Goal: Task Accomplishment & Management: Complete application form

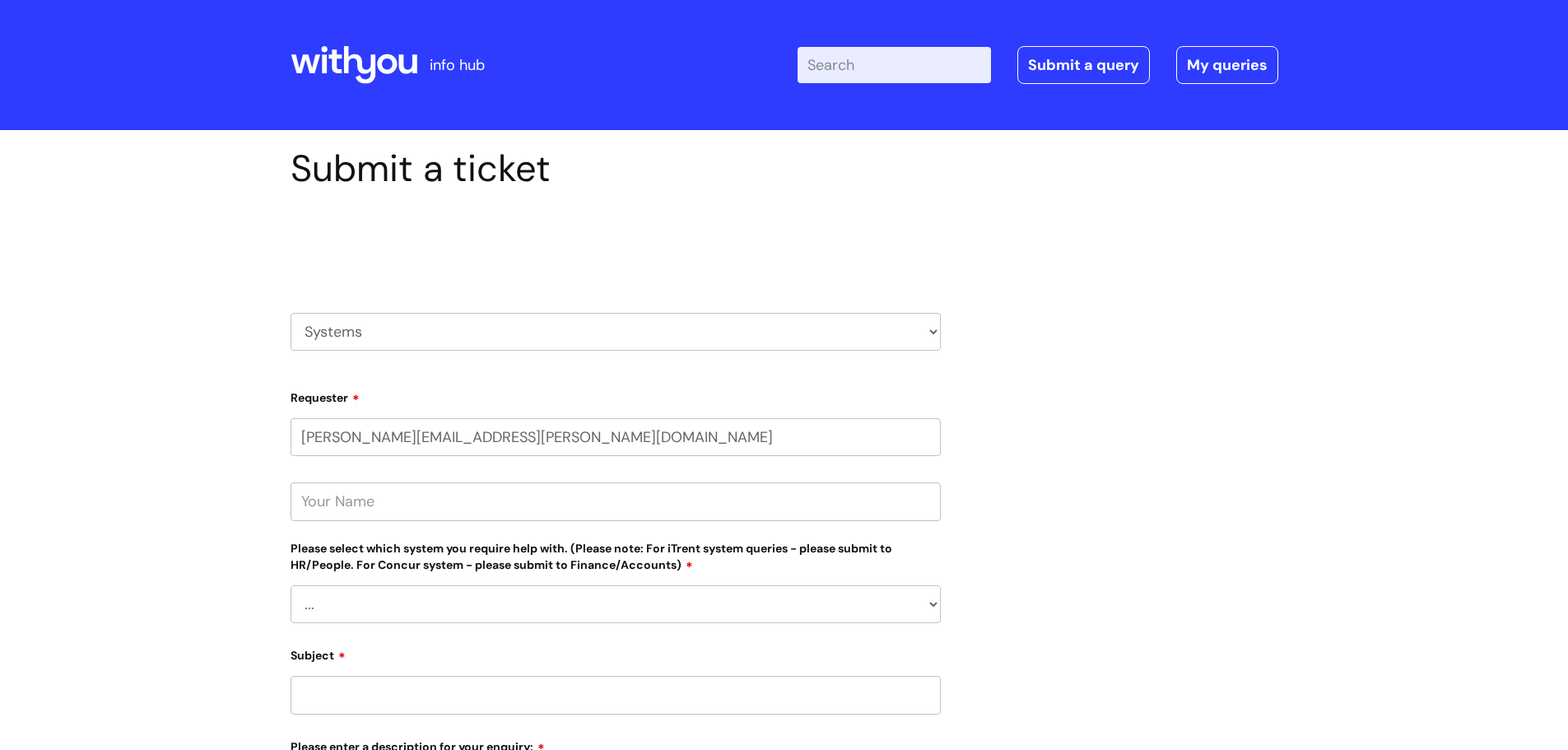
scroll to position [139, 0]
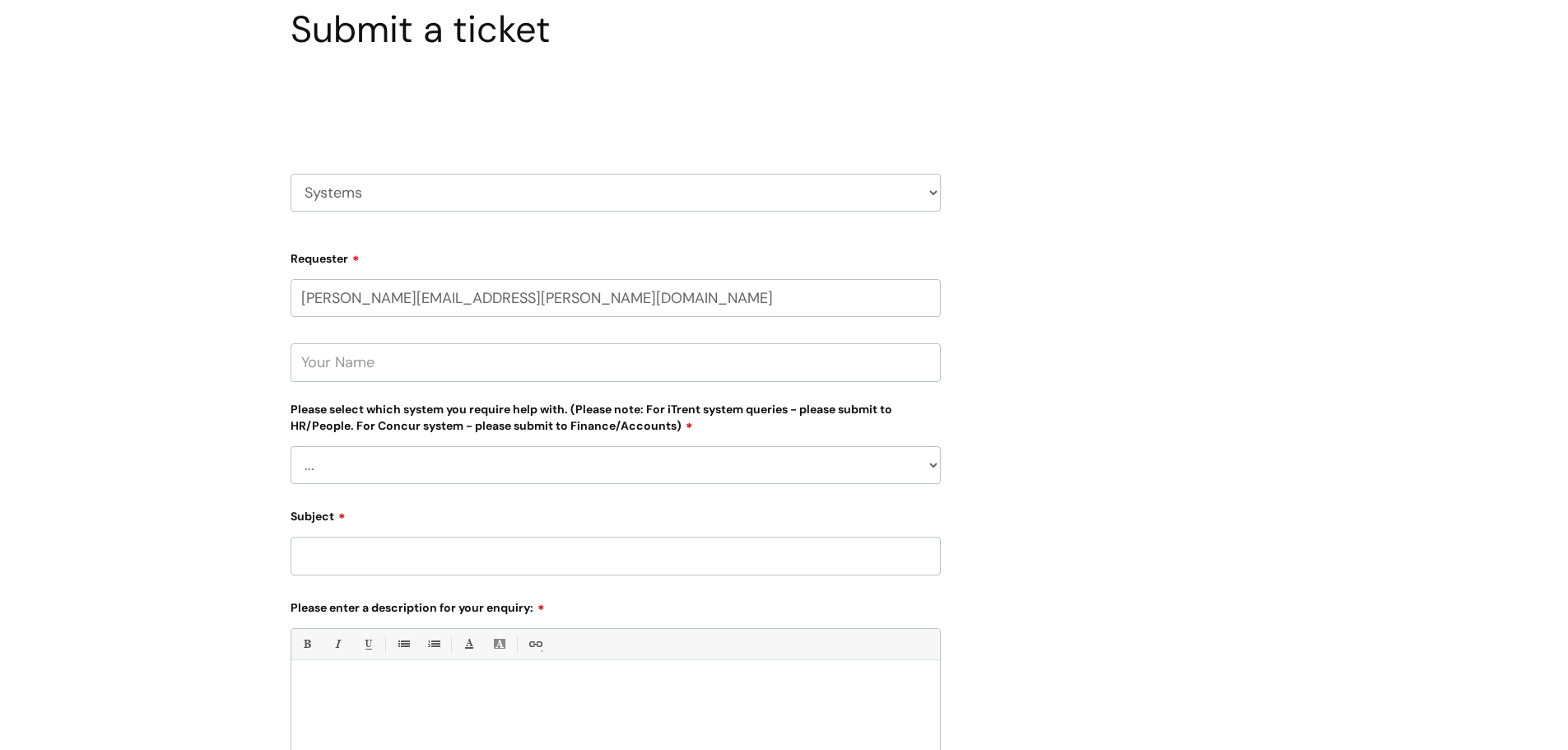
click at [934, 464] on select "... Ulysses Helpdesk Monday.com Nebula fault ILLY CarePath fault Halo fault E-c…" at bounding box center [616, 464] width 650 height 38
click at [1325, 87] on div "Submit a ticket Select issue type HR / People IT and Support Clinical Drug Aler…" at bounding box center [784, 499] width 1568 height 1017
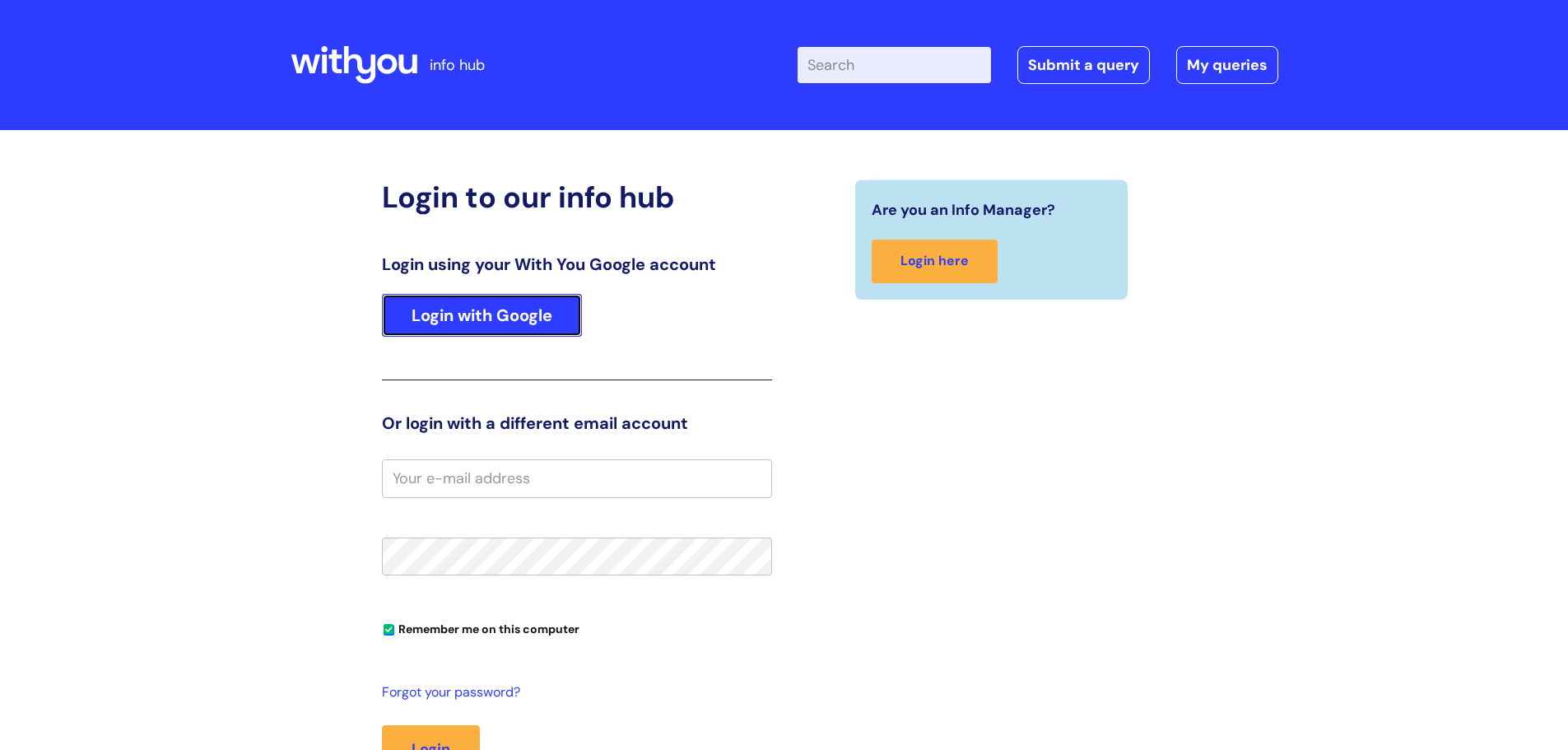
click at [473, 325] on link "Login with Google" at bounding box center [482, 315] width 200 height 43
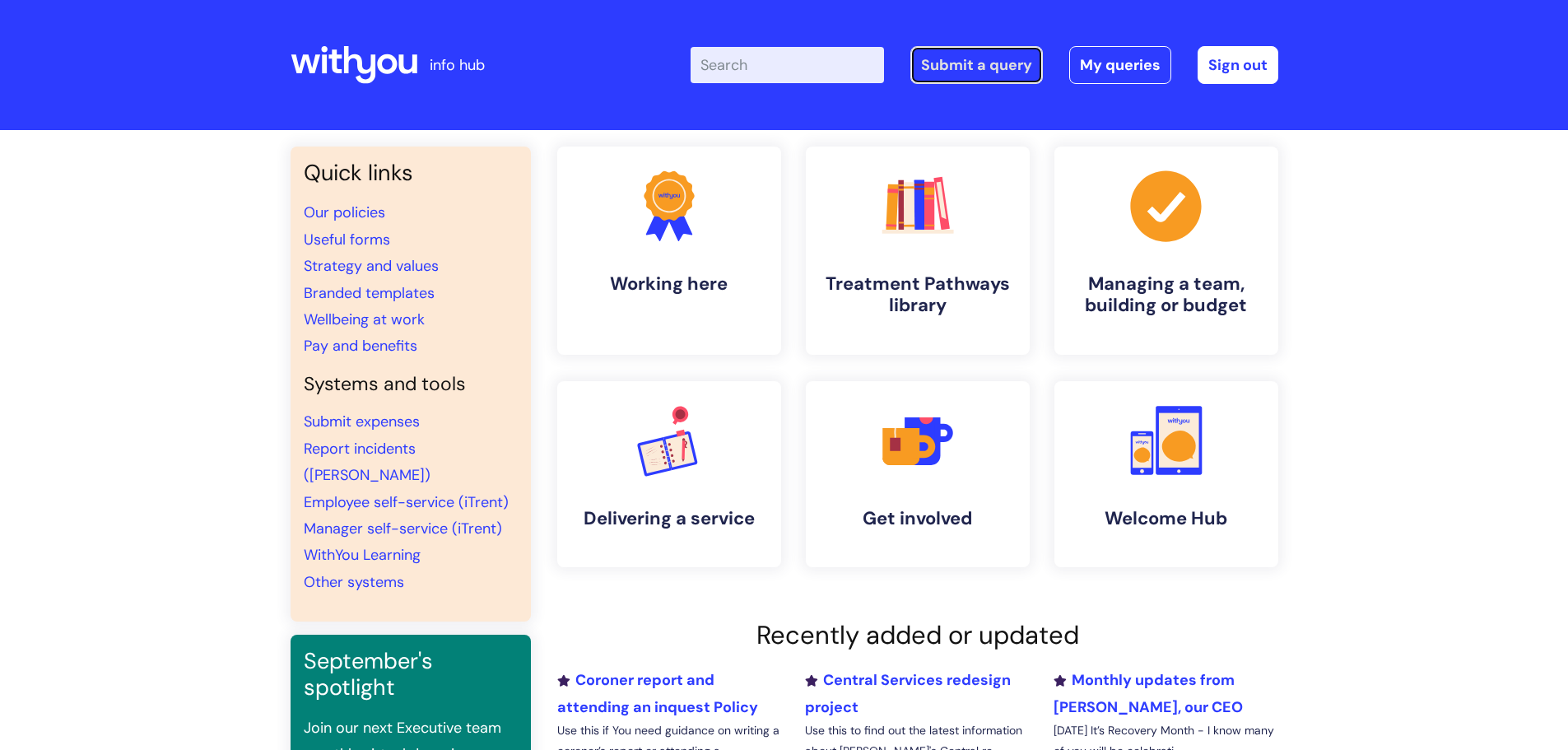
click at [978, 71] on link "Submit a query" at bounding box center [977, 65] width 133 height 38
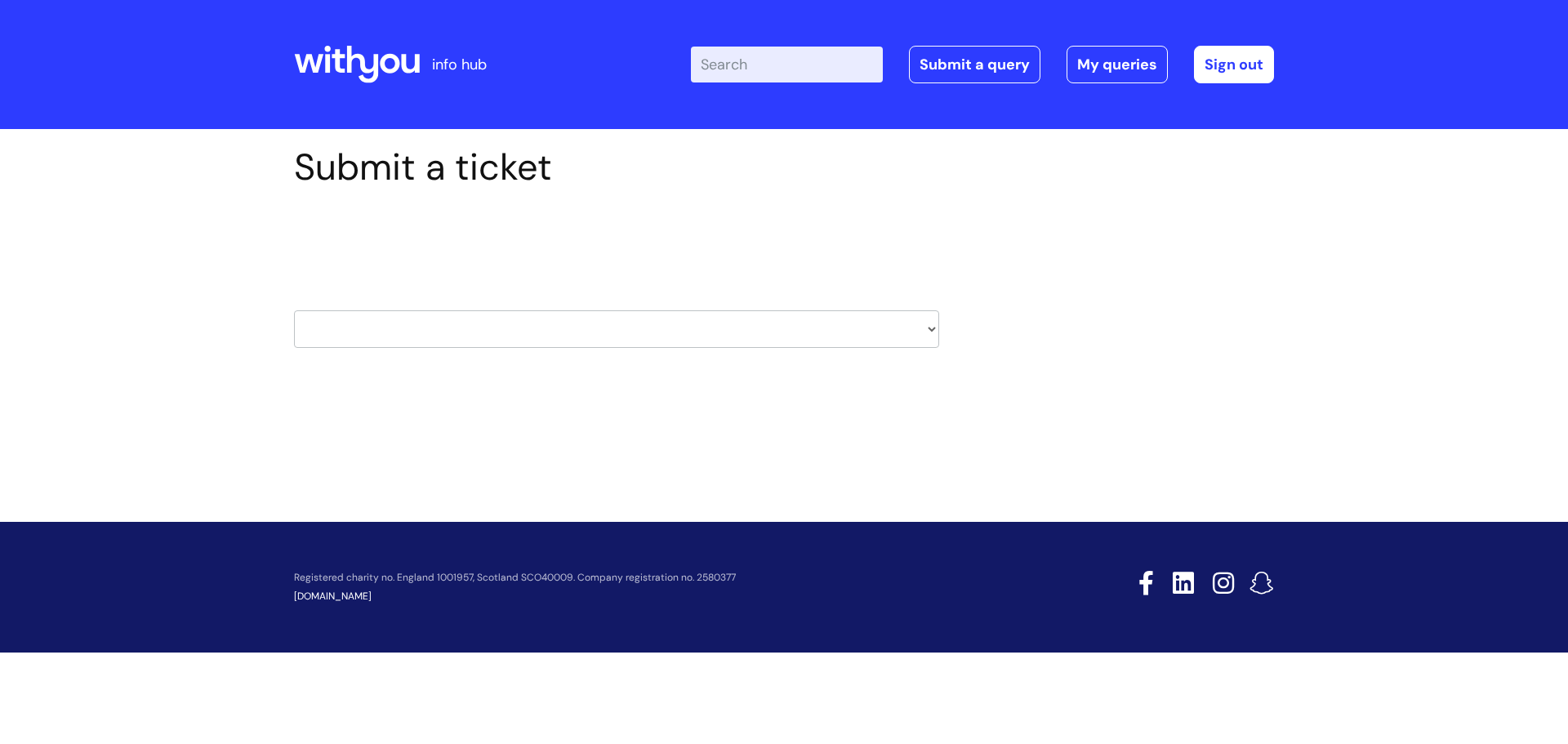
click at [926, 327] on select "HR / People IT and Support Clinical Drug Alerts Finance Accounts Data Support T…" at bounding box center [617, 328] width 645 height 37
select select "it_and_support"
click at [294, 310] on select "HR / People IT and Support Clinical Drug Alerts Finance Accounts Data Support T…" at bounding box center [617, 328] width 645 height 37
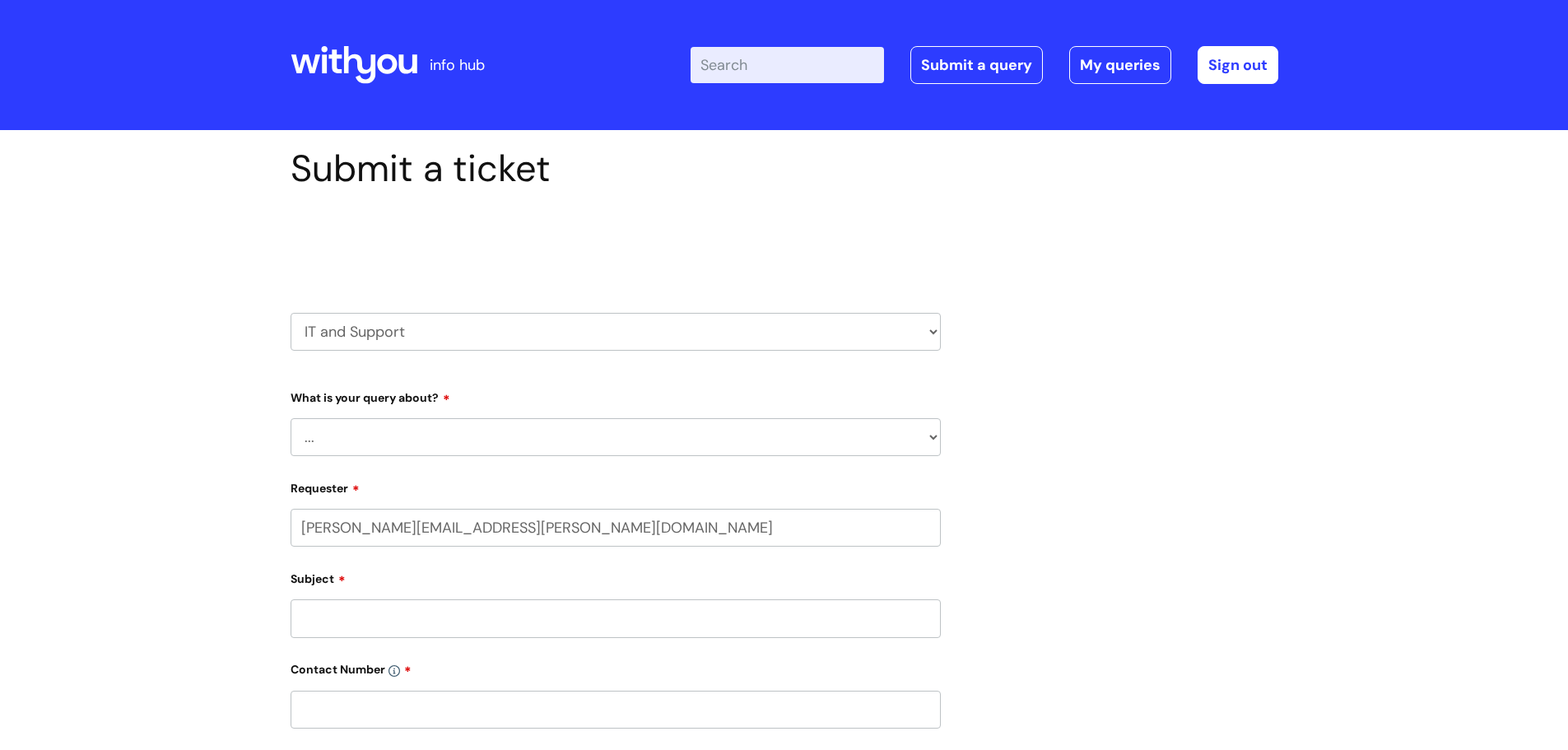
select select "80004286540"
click at [908, 435] on select "... Mobile Phone Reset & MFA Accounts, Starters and Leavers IT Hardware issue I…" at bounding box center [616, 437] width 650 height 38
select select "I need help logging in"
click at [291, 418] on select "... Mobile Phone Reset & MFA Accounts, Starters and Leavers IT Hardware issue I…" at bounding box center [616, 437] width 650 height 38
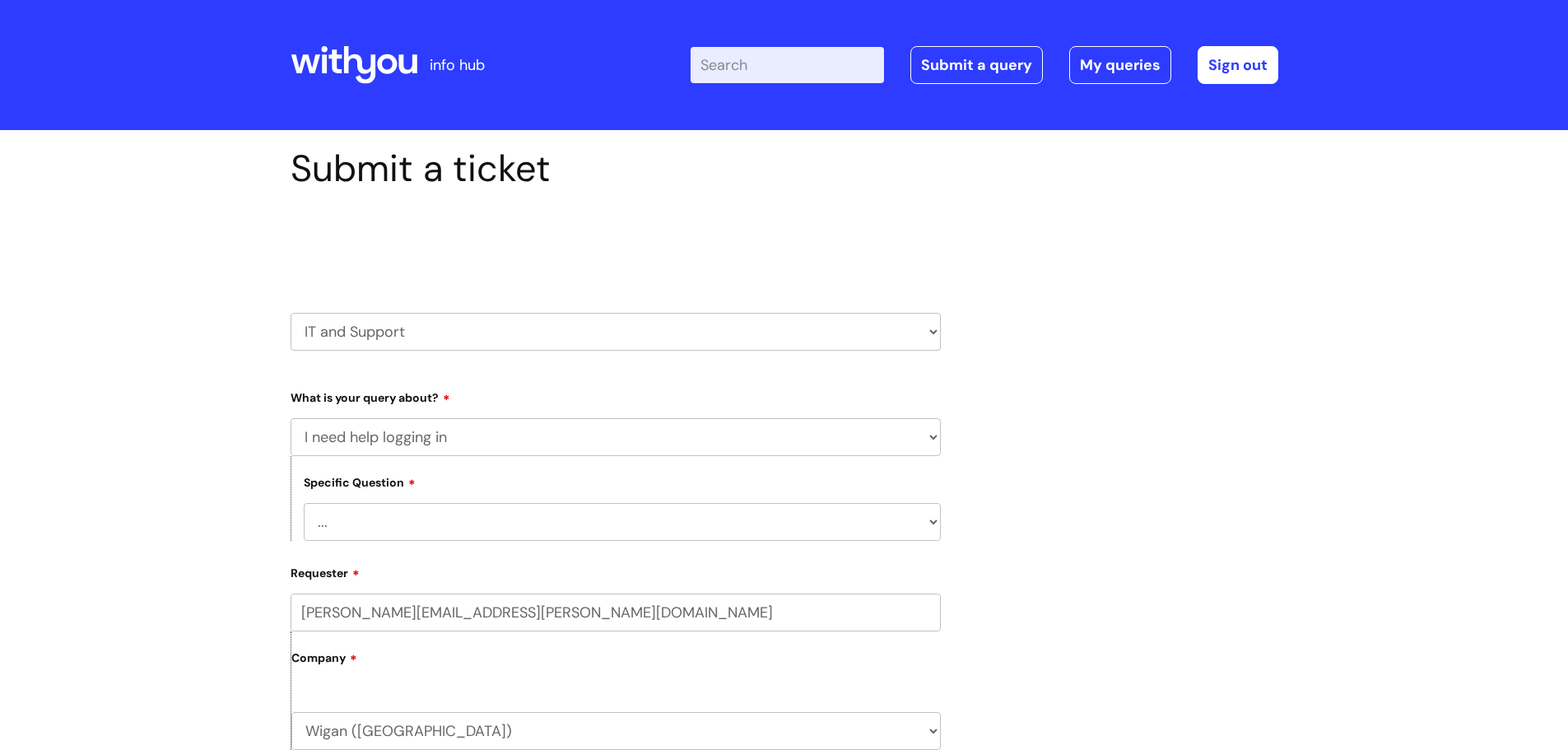
click at [486, 519] on select "... I need help logging into my laptop/chromebook I need access or help logging…" at bounding box center [622, 522] width 637 height 38
select select "I need access or help logging into a system, including Single Sign On"
click at [304, 503] on select "... I need help logging into my laptop/chromebook I need access or help logging…" at bounding box center [622, 522] width 637 height 38
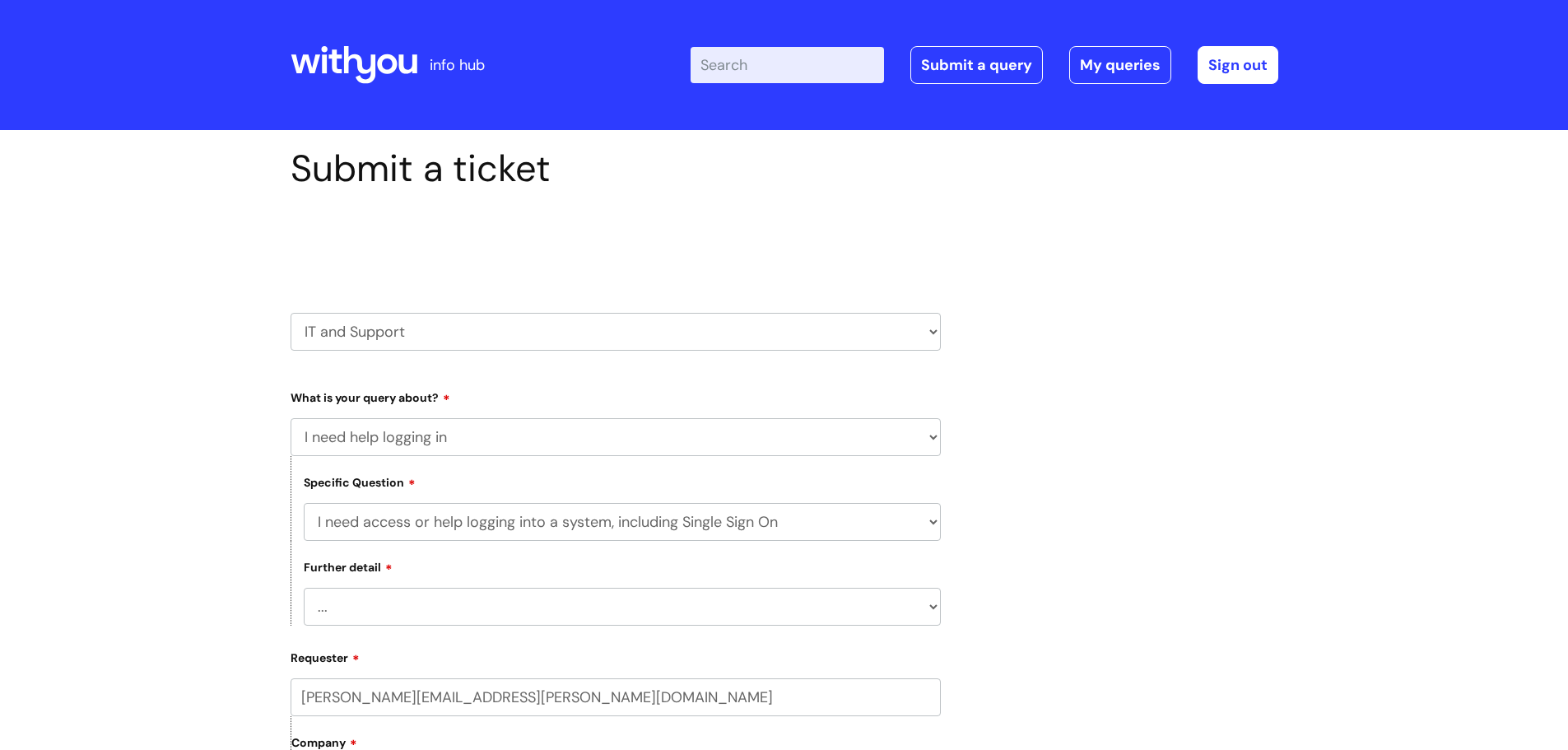
click at [726, 609] on select "... Nebula Halo IT Portal PCMIS Ulysses iTrent CJSM NHS email Summary Care Reco…" at bounding box center [622, 606] width 637 height 38
select select "Anything else"
click at [304, 588] on select "... Nebula Halo IT Portal PCMIS Ulysses iTrent CJSM NHS email Summary Care Reco…" at bounding box center [622, 606] width 637 height 38
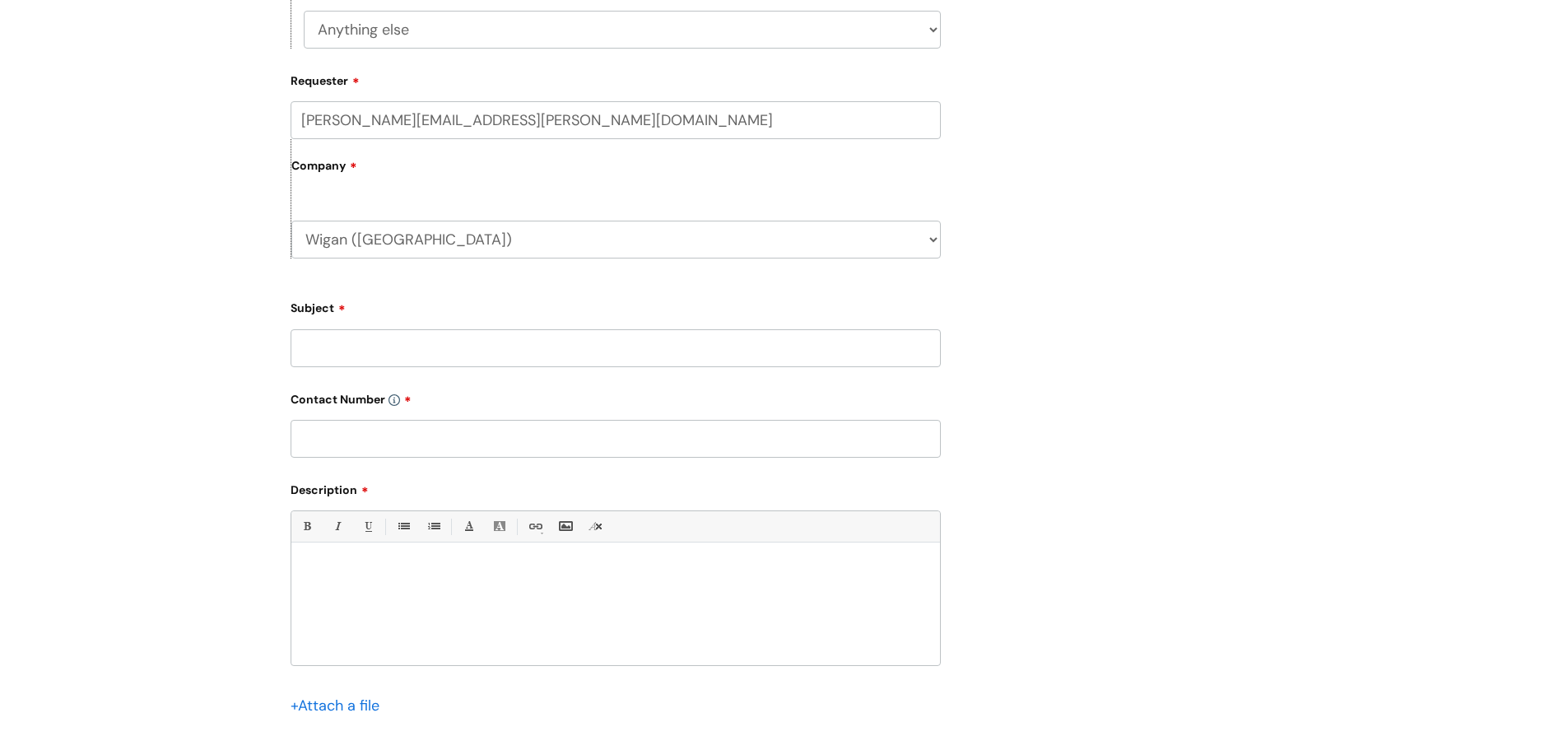
scroll to position [579, 0]
click at [1475, 570] on div "Submit a ticket Select issue type HR / People IT and Support Clinical Drug Aler…" at bounding box center [784, 220] width 1568 height 1338
click at [351, 329] on input "Subject" at bounding box center [616, 346] width 650 height 38
type input "cannot login to nebula"
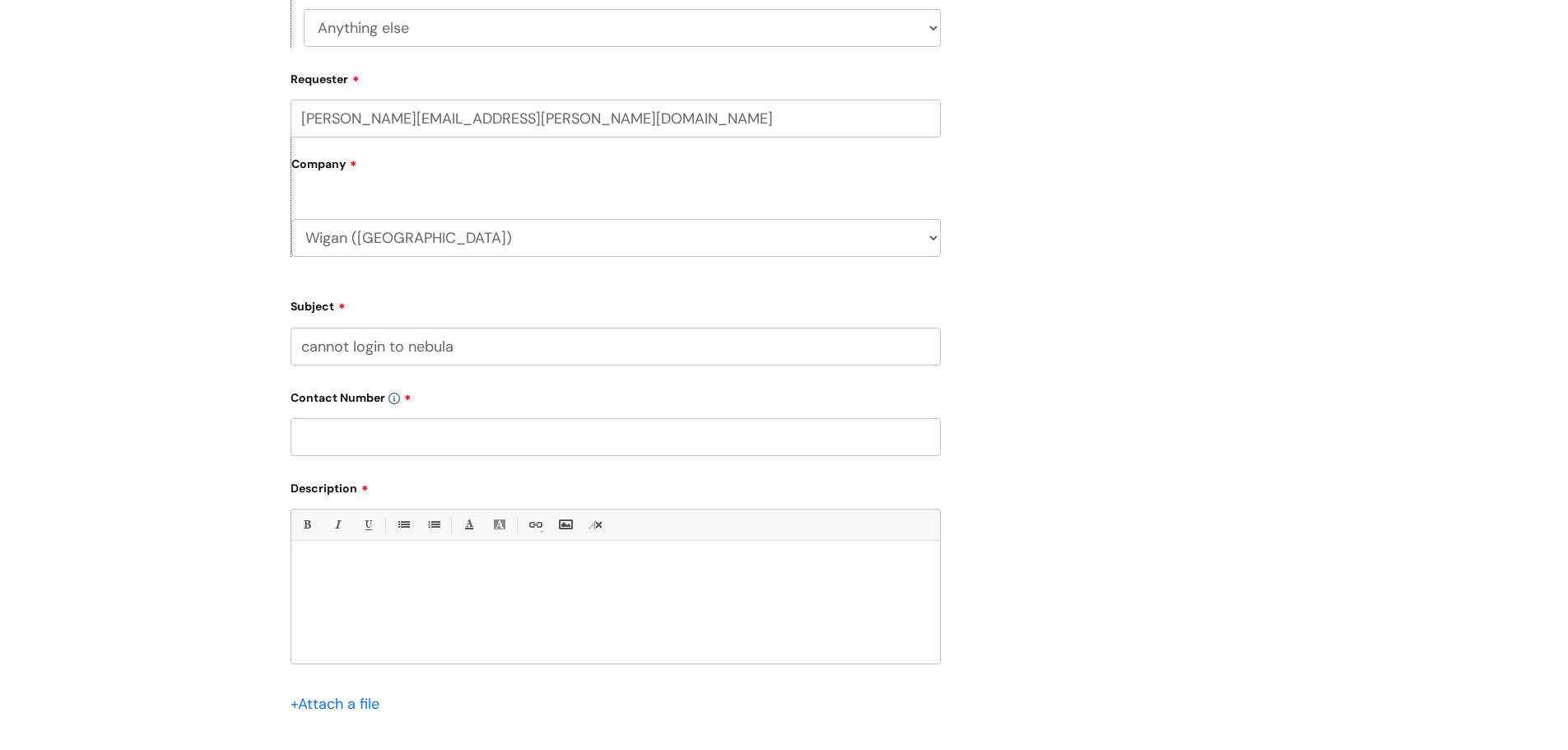
click at [346, 562] on p at bounding box center [616, 569] width 624 height 15
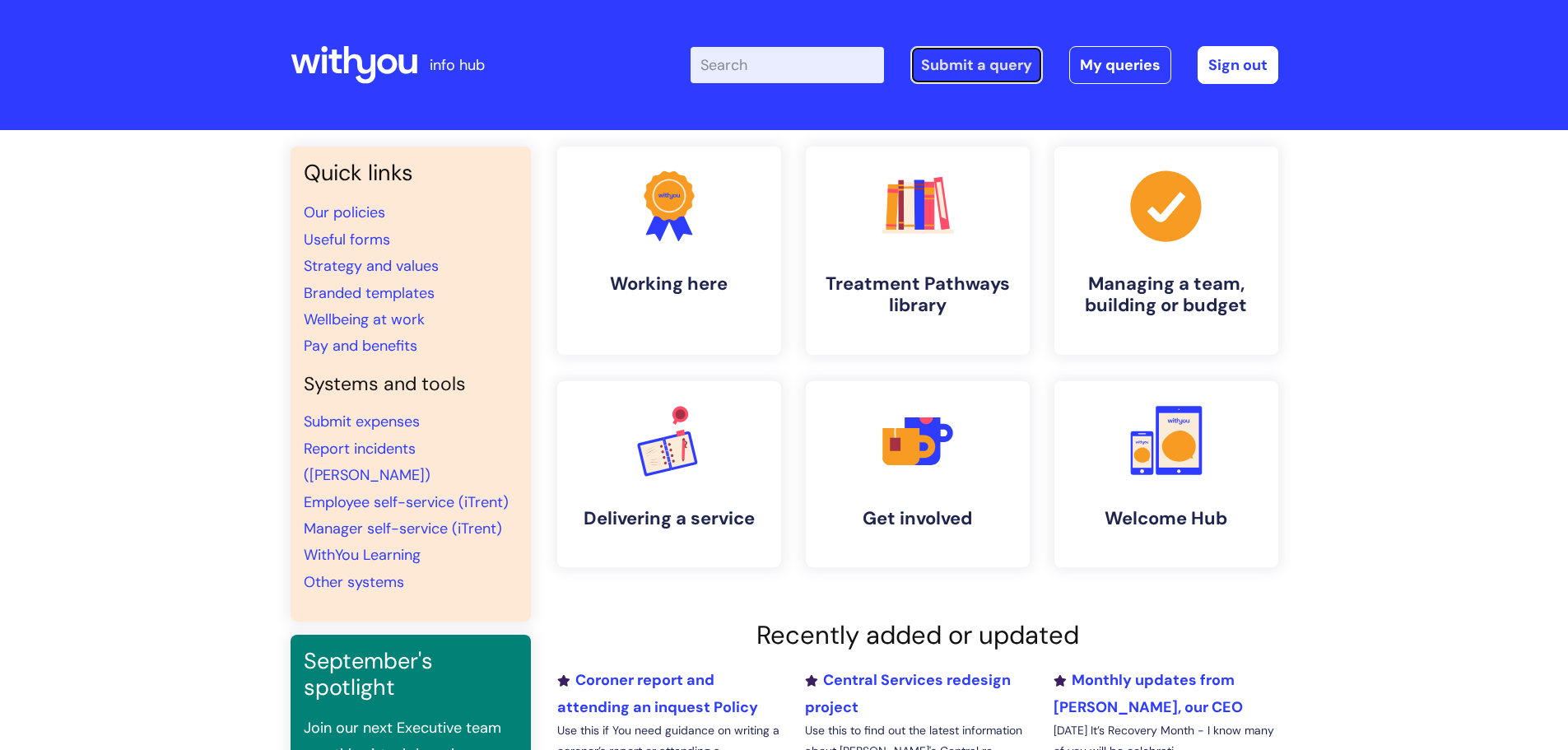
click at [962, 58] on link "Submit a query" at bounding box center [977, 65] width 133 height 38
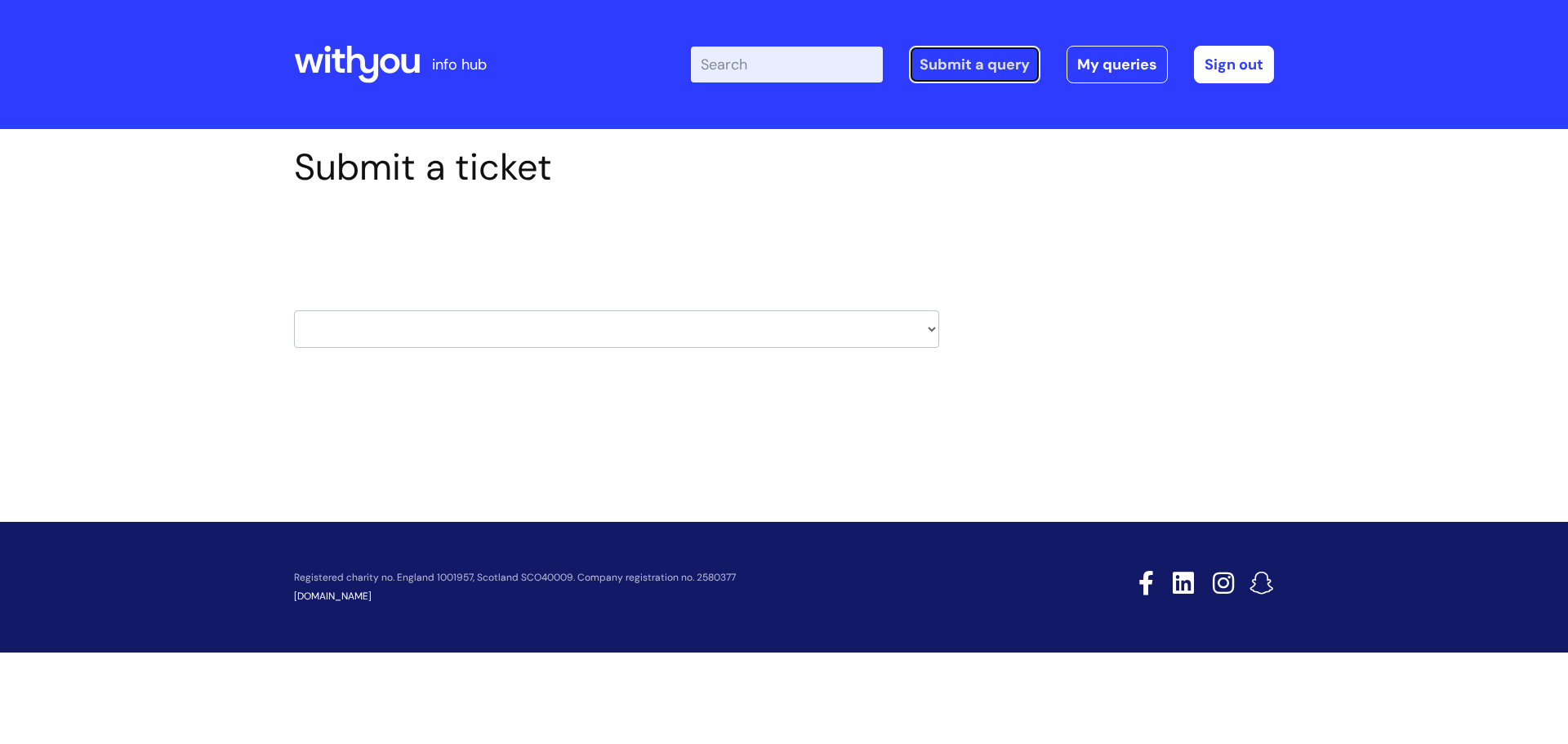
click at [931, 62] on link "Submit a query" at bounding box center [975, 64] width 132 height 37
click at [923, 335] on select "HR / People IT and Support Clinical Drug Alerts Finance Accounts Data Support T…" at bounding box center [617, 328] width 645 height 37
select select "it_and_support"
click at [294, 310] on select "HR / People IT and Support Clinical Drug Alerts Finance Accounts Data Support T…" at bounding box center [617, 328] width 645 height 37
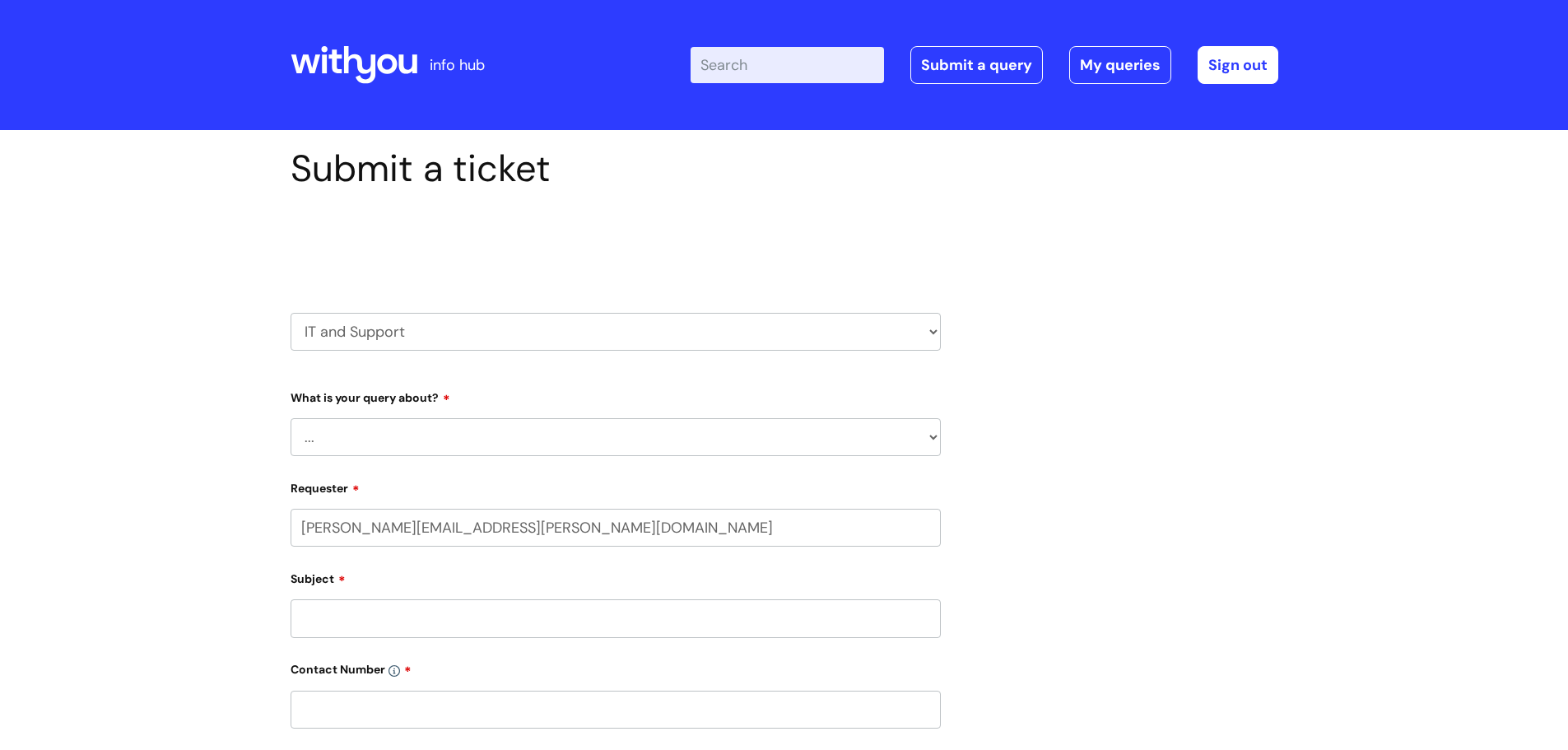
select select "80004286540"
click at [936, 438] on select "... Mobile Phone Reset & MFA Accounts, Starters and Leavers IT Hardware issue I…" at bounding box center [616, 437] width 650 height 38
select select "System/software"
click at [291, 418] on select "... Mobile Phone Reset & MFA Accounts, Starters and Leavers IT Hardware issue I…" at bounding box center [616, 437] width 650 height 38
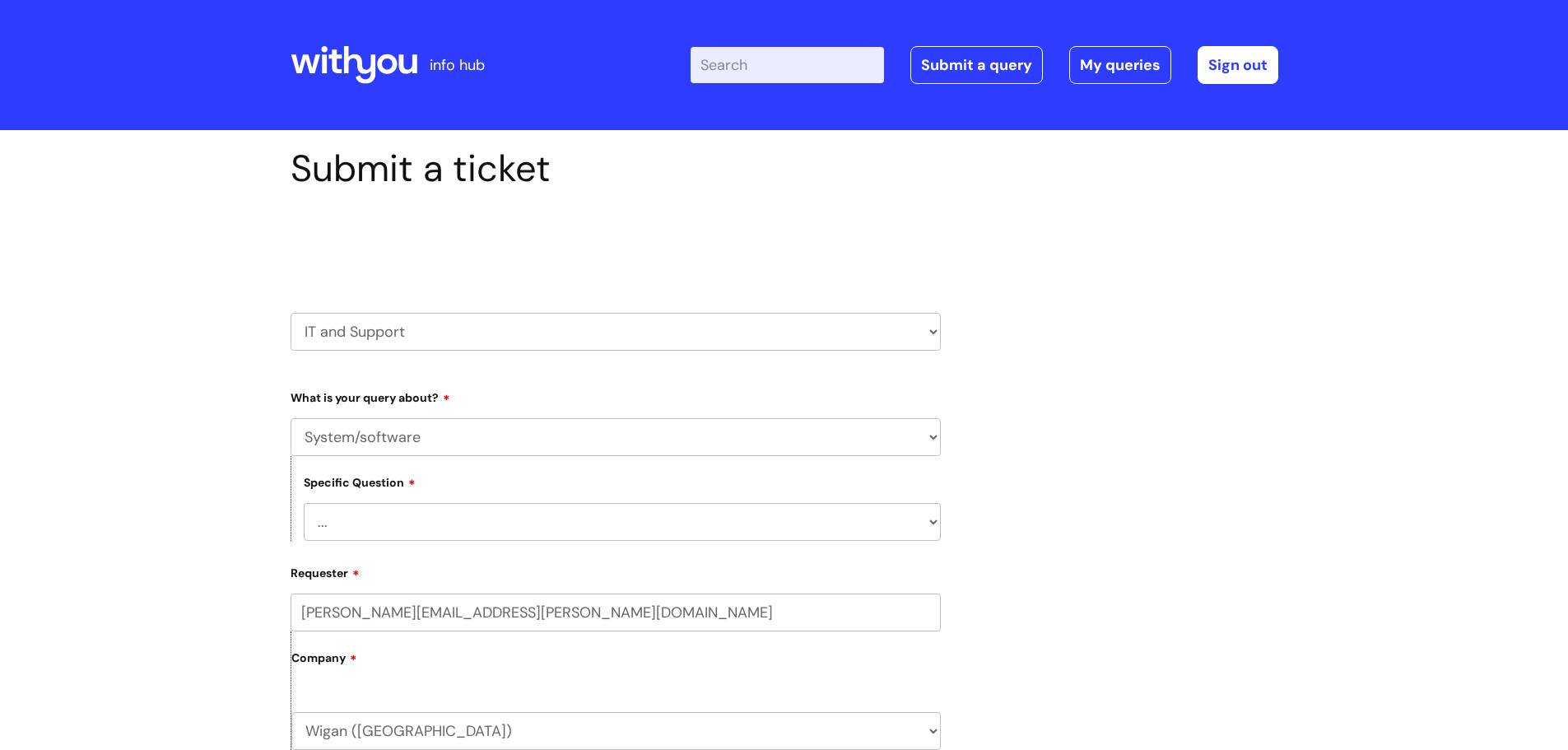
click at [931, 522] on select "... Halo PCMIS Iaptus NHS Email CJSM Email Mitel Another System Google (Workspa…" at bounding box center [622, 522] width 637 height 38
select select "Another System"
click at [304, 503] on select "... Halo PCMIS Iaptus NHS Email CJSM Email Mitel Another System Google (Workspa…" at bounding box center [622, 522] width 637 height 38
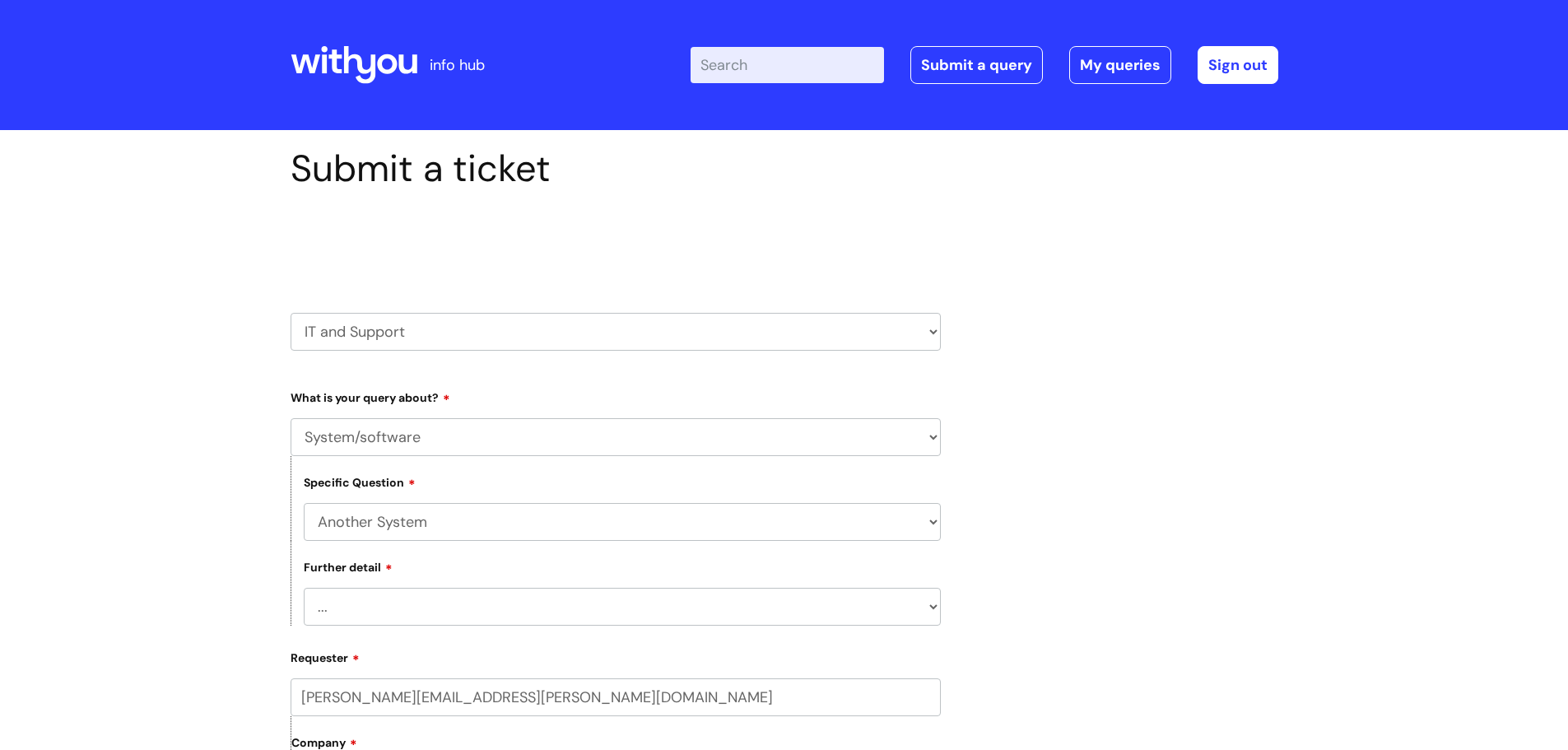
click at [375, 611] on select "... I’ve got a login issue Something else" at bounding box center [622, 606] width 637 height 38
select select "Something else"
click at [304, 588] on select "... I’ve got a login issue Something else" at bounding box center [622, 606] width 637 height 38
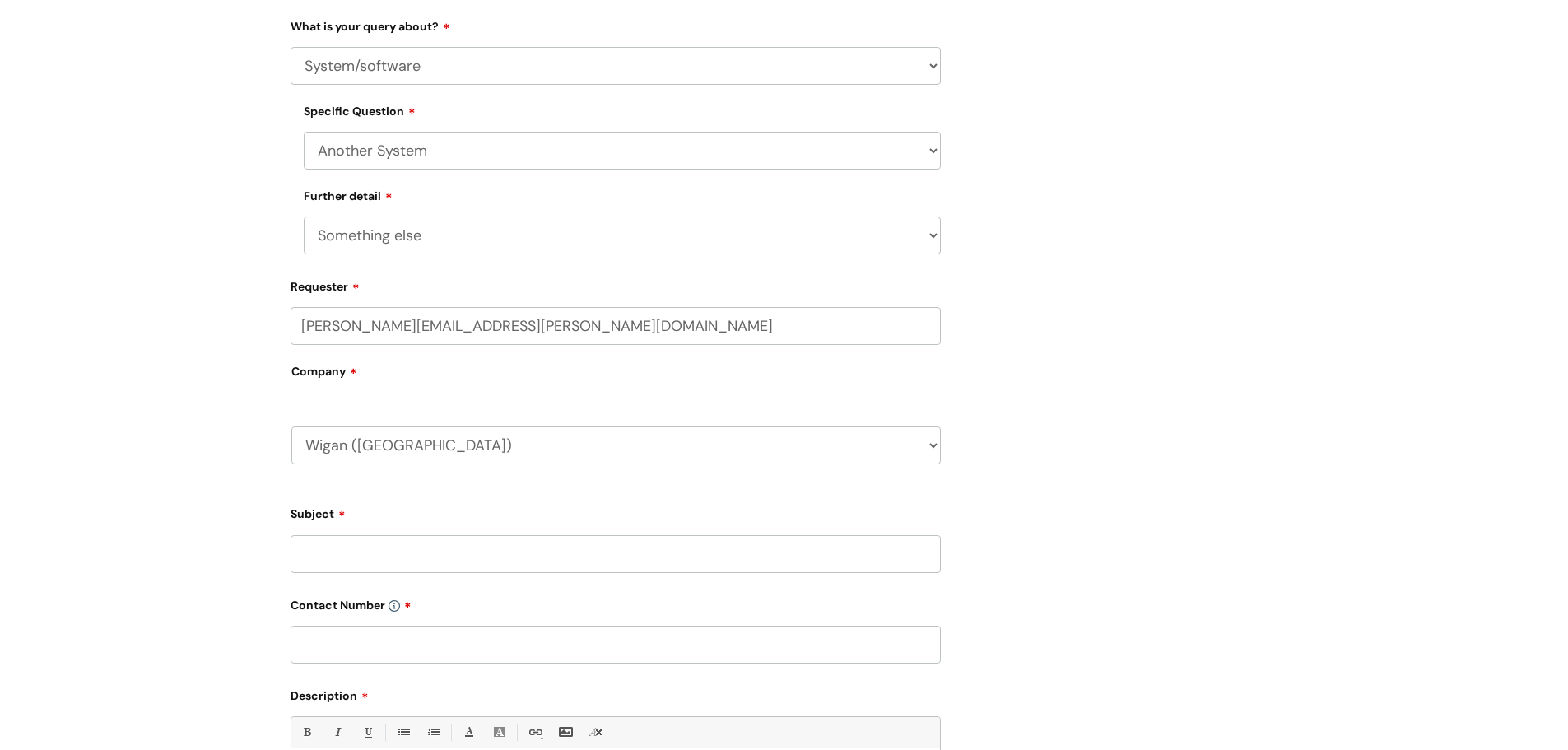
scroll to position [375, 0]
click at [400, 547] on input "Subject" at bounding box center [616, 549] width 650 height 38
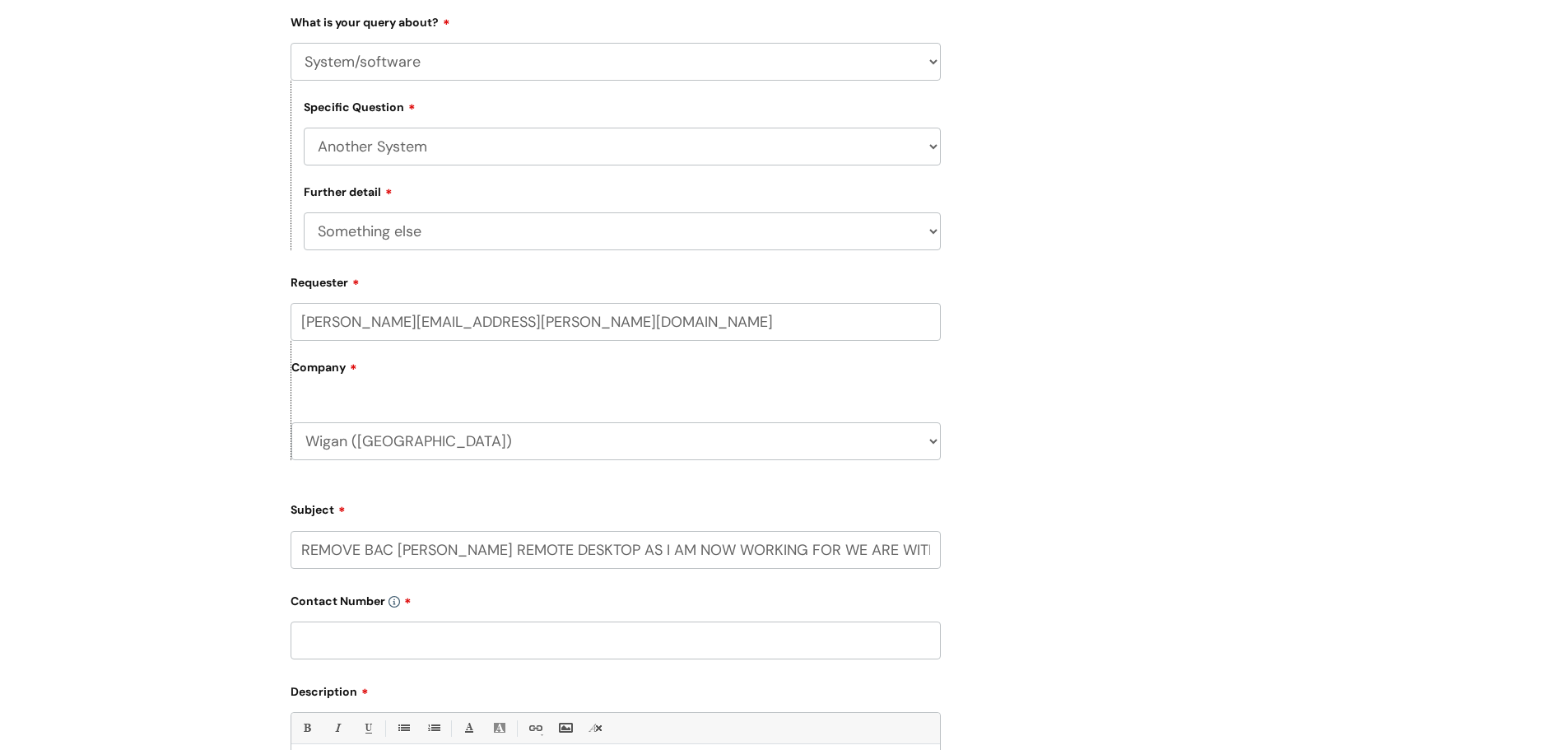
scroll to position [0, 3]
type input "REMOVE BAC O'CONNOR REMOTE DESKTOP AS I AM NOW WORKING FOR WE ARE WITH YOU"
click at [475, 623] on input "text" at bounding box center [616, 640] width 650 height 38
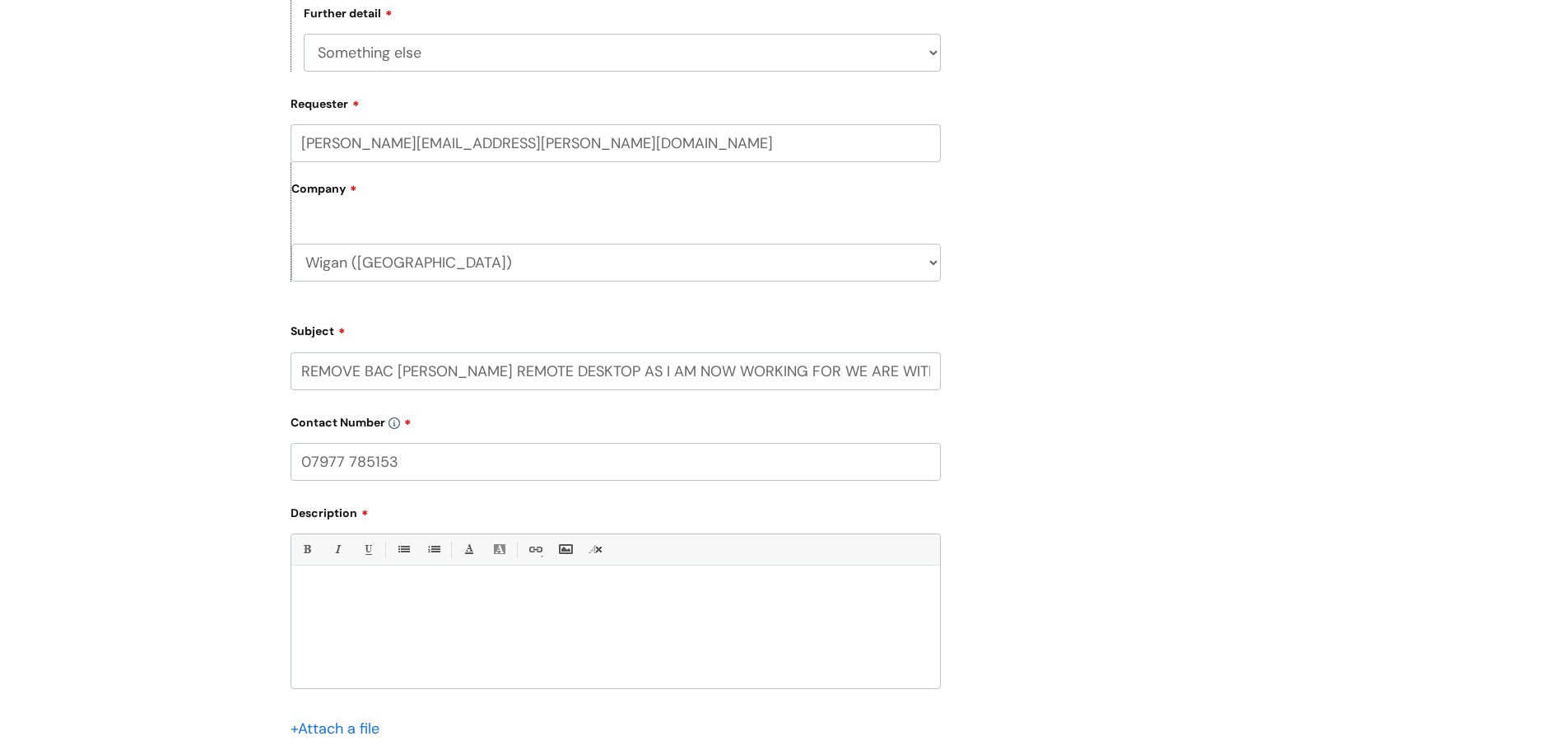
scroll to position [556, 0]
type input "07977 785153"
click at [348, 595] on p at bounding box center [616, 593] width 624 height 15
click at [475, 361] on input "REMOVE BAC O'CONNOR REMOTE DESKTOP AS I AM NOW WORKING FOR WE ARE WITH YOU" at bounding box center [616, 370] width 650 height 38
type input "REMOTE DESKTOP AS I AM NOW WORKING FOR WE ARE WITH YOU"
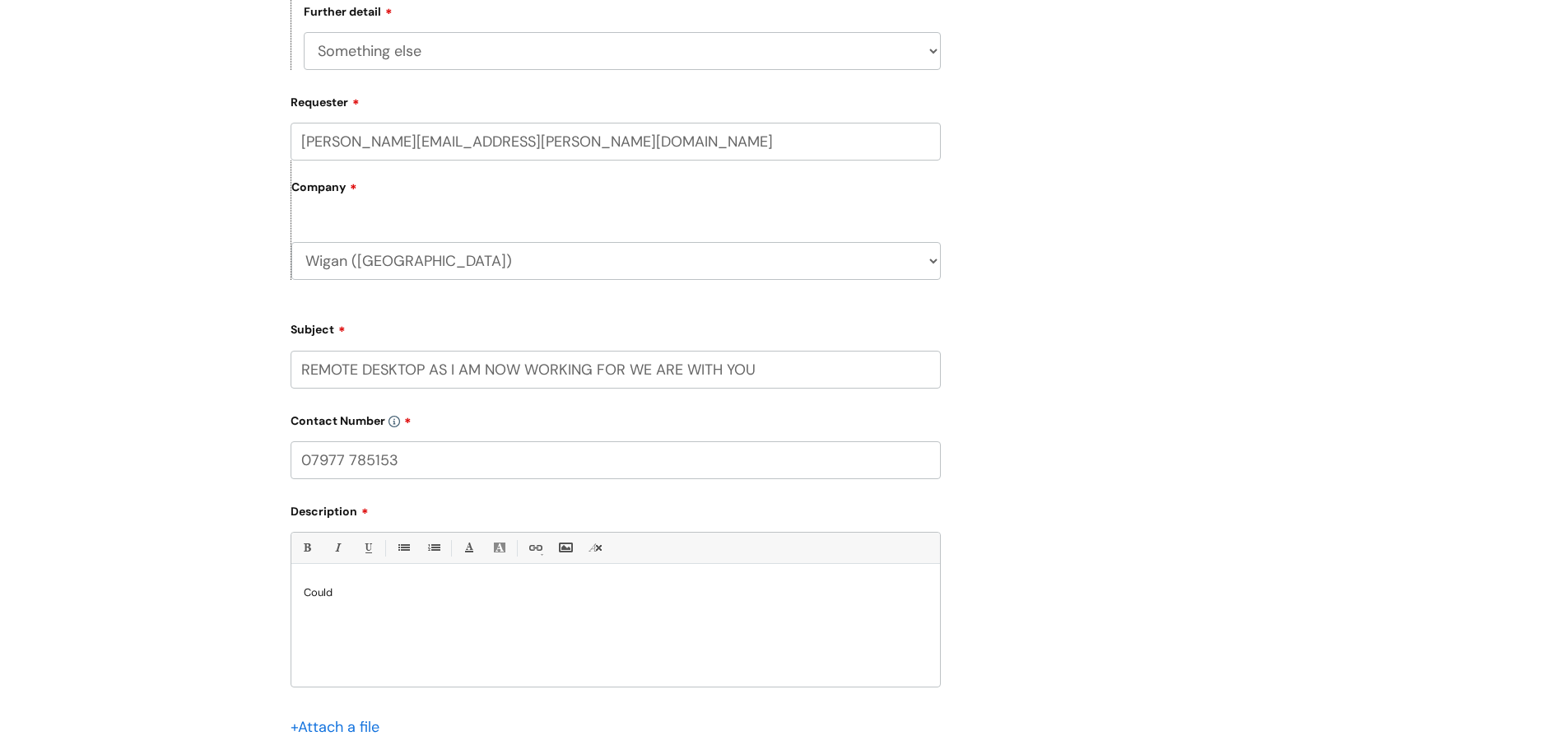
click at [325, 587] on p "Could" at bounding box center [616, 593] width 624 height 15
click at [339, 591] on p "Could" at bounding box center [616, 593] width 624 height 15
click at [705, 590] on p "Could the Bac O'Connor remote desktop now be removed to make things easier. As …" at bounding box center [616, 593] width 624 height 15
click at [306, 591] on p "Could the Bac O'Connor remote desktop now be removed to make things easier for …" at bounding box center [616, 600] width 624 height 29
click at [312, 592] on p "Could the Bac O'Connor remote desktop now be removed to make things easier for …" at bounding box center [616, 600] width 624 height 29
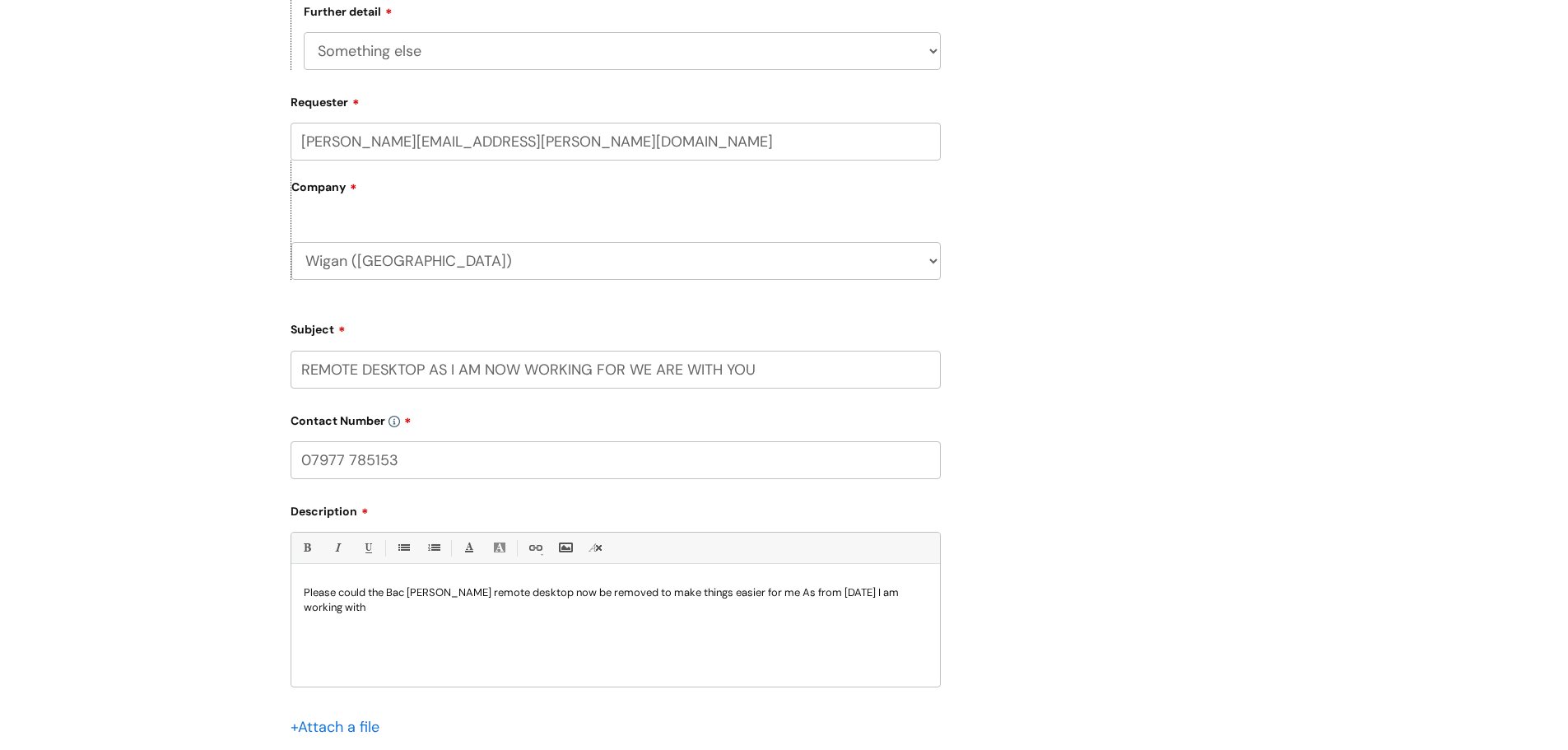
click at [766, 591] on p "Please could the Bac O'Connor remote desktop now be removed to make things easi…" at bounding box center [616, 600] width 624 height 29
click at [768, 589] on p "Please could the Bac O'Connor remote desktop now be removed to make things easi…" at bounding box center [616, 600] width 624 height 29
click at [332, 606] on p "Please could the Bac O'Connor remote desktop now be removed to make things easi…" at bounding box center [616, 600] width 624 height 29
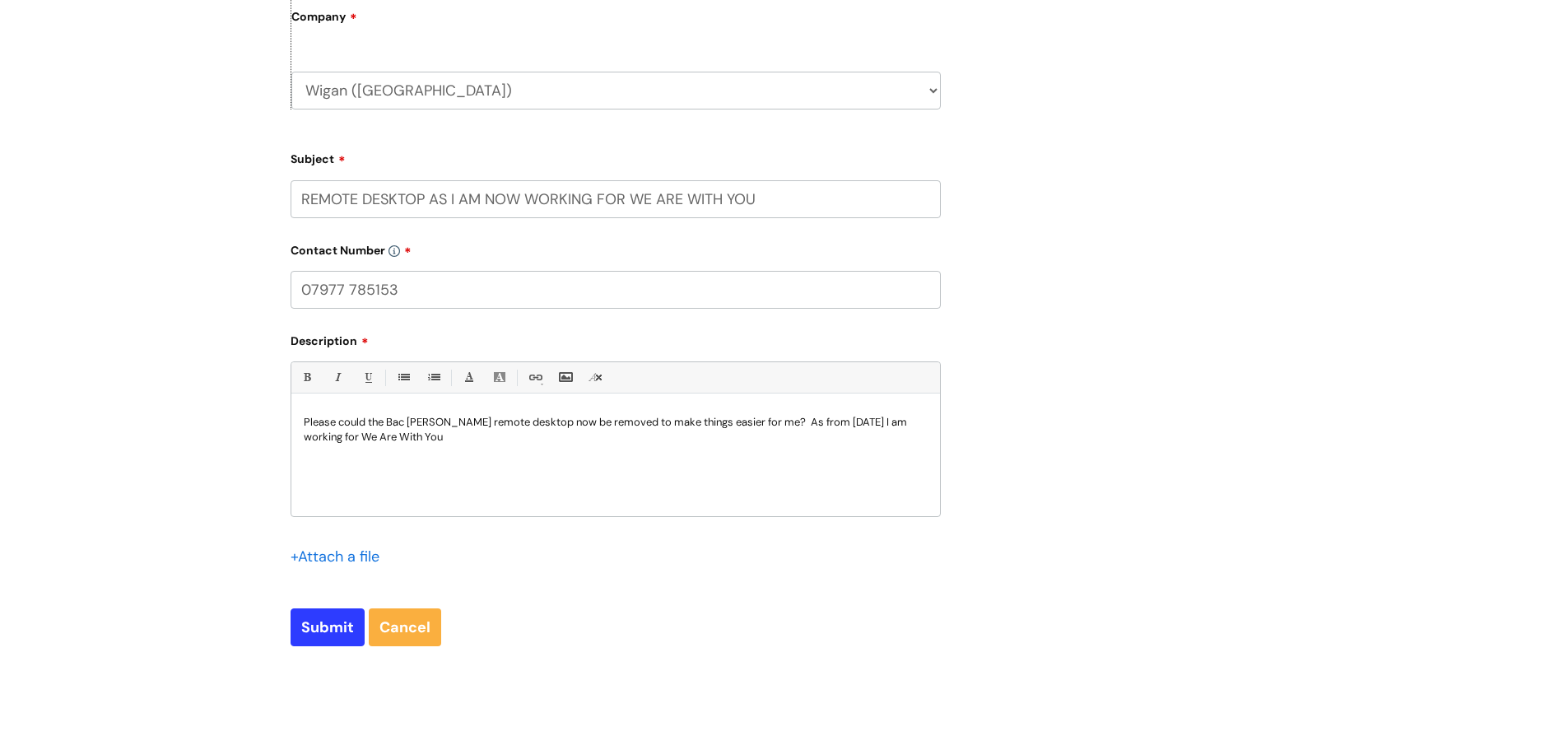
scroll to position [730, 0]
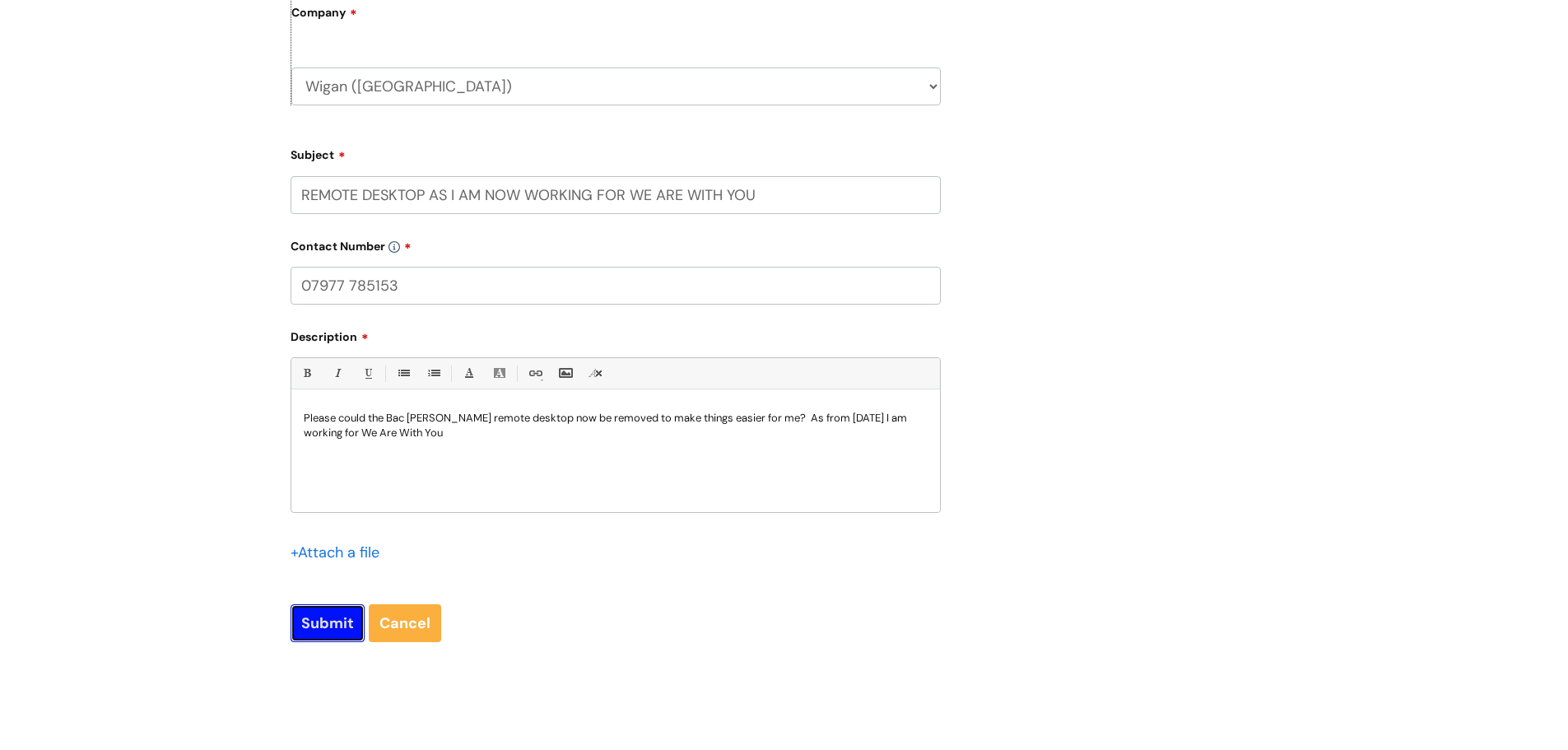
click at [330, 623] on input "Submit" at bounding box center [328, 622] width 74 height 38
type input "Please Wait..."
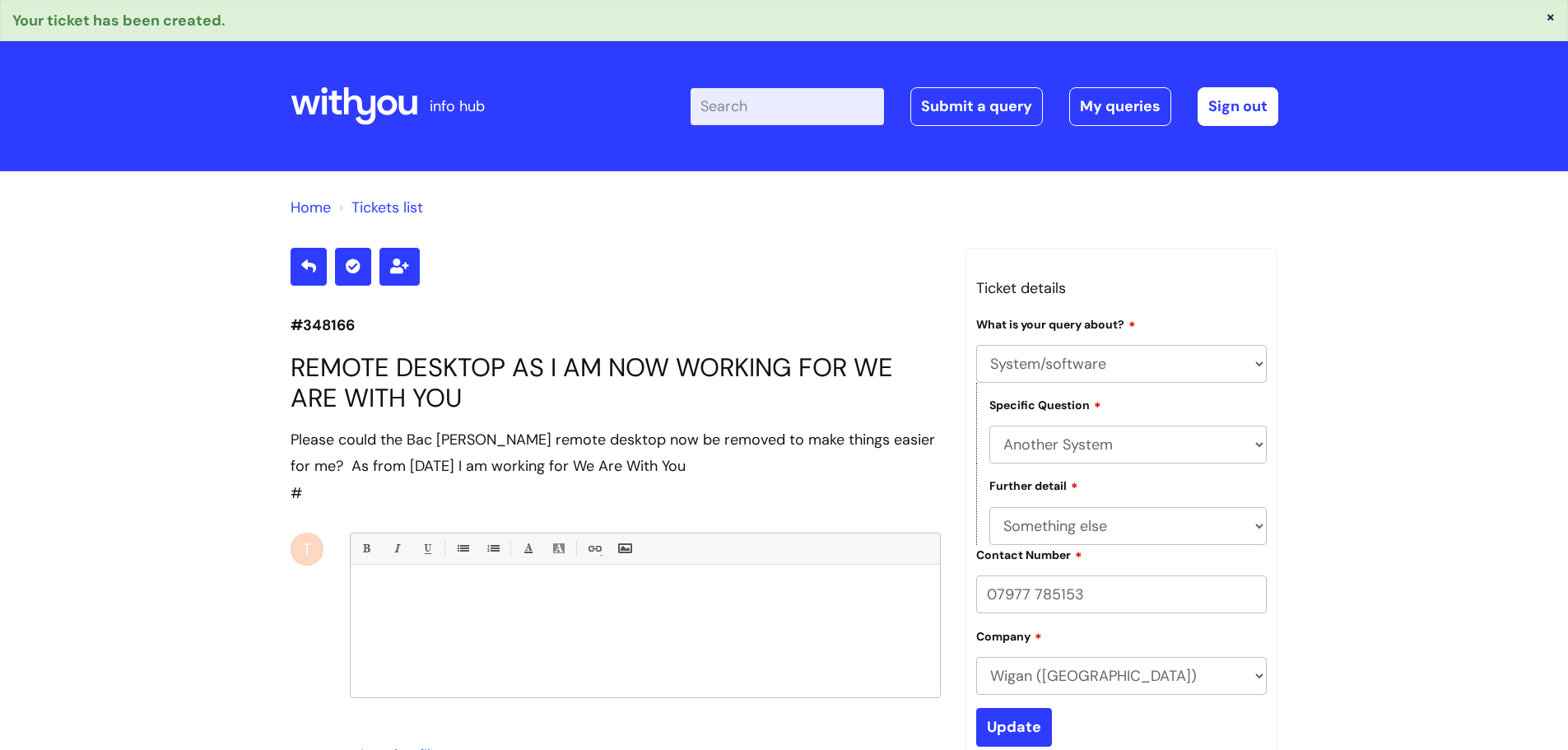
select select "System/software"
select select "Another System"
select select "Something else"
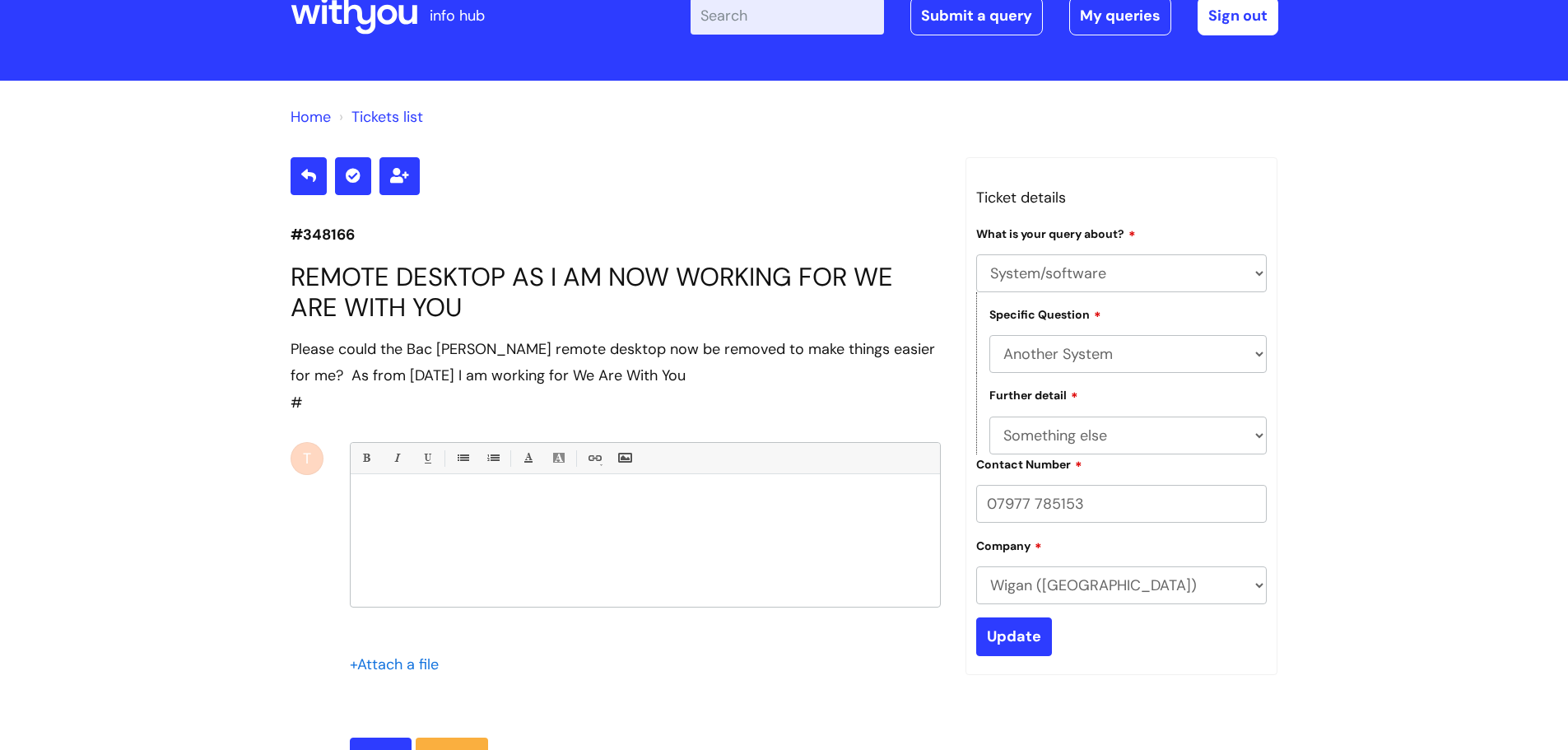
scroll to position [92, 0]
click at [1126, 16] on link "My queries" at bounding box center [1120, 14] width 102 height 38
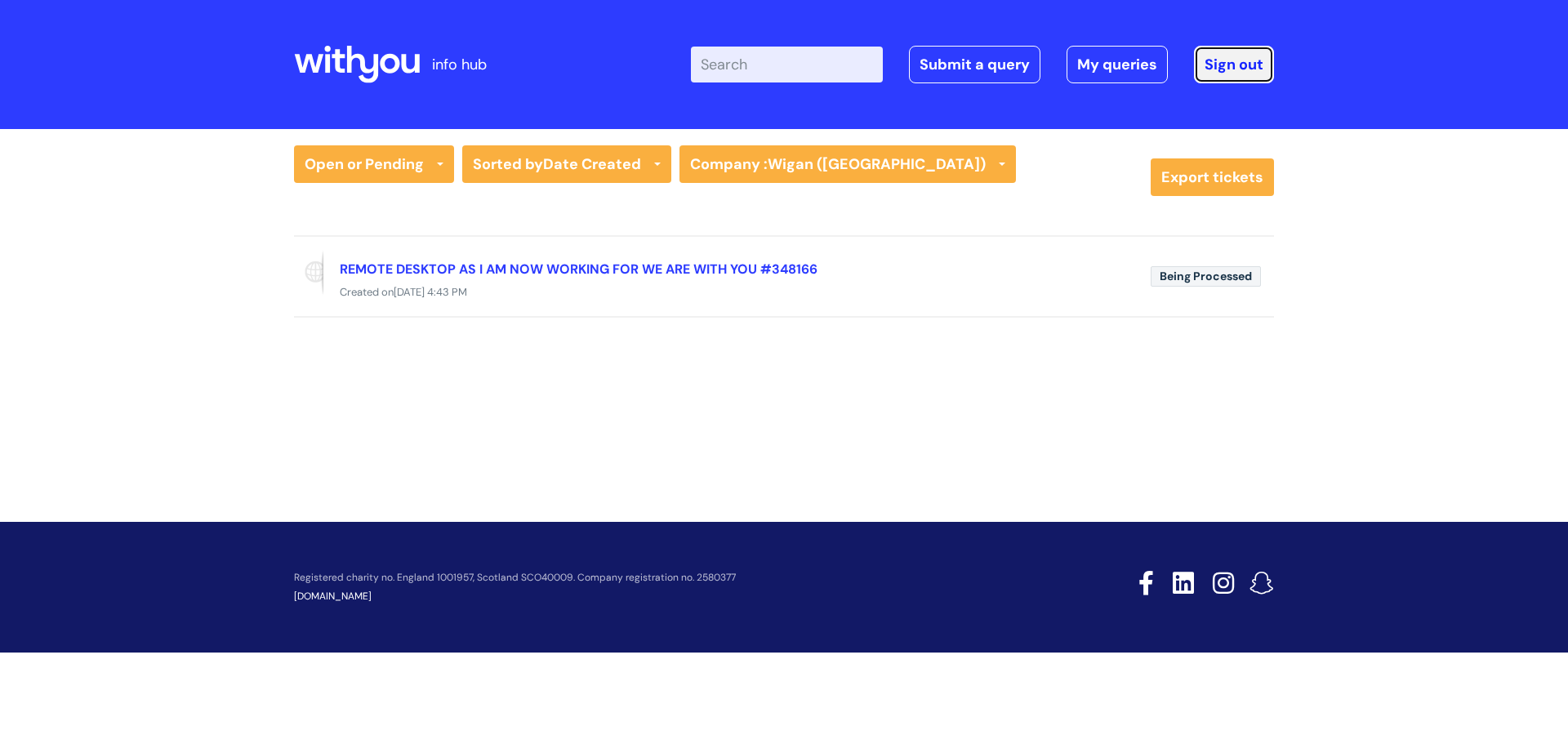
click at [1228, 62] on link "Sign out" at bounding box center [1234, 64] width 80 height 37
